Goal: Information Seeking & Learning: Learn about a topic

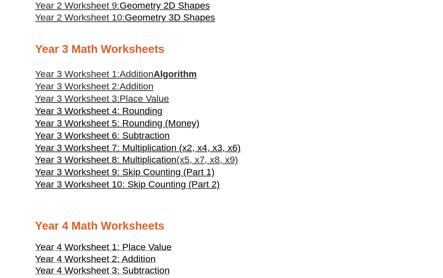
scroll to position [737, 0]
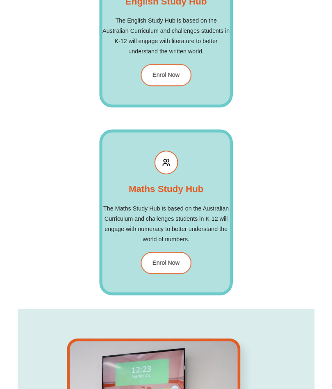
scroll to position [1483, 0]
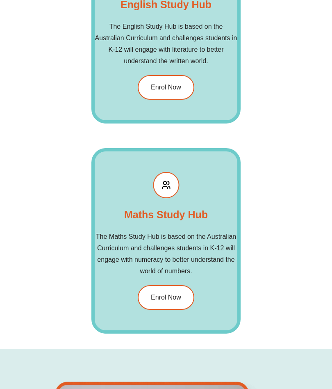
click at [182, 282] on div "Maths Study Hub The Maths Study Hub is based on the Australian Curriculum and c…" at bounding box center [166, 240] width 150 height 185
click at [180, 293] on link "Enrol Now" at bounding box center [166, 297] width 57 height 25
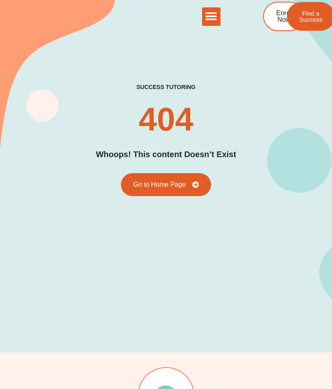
click at [191, 180] on link "Go to Home Page" at bounding box center [166, 184] width 90 height 23
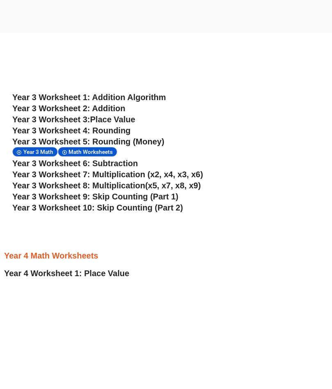
scroll to position [1448, 0]
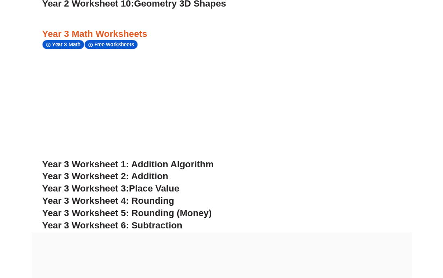
scroll to position [1257, 0]
